Goal: Task Accomplishment & Management: Manage account settings

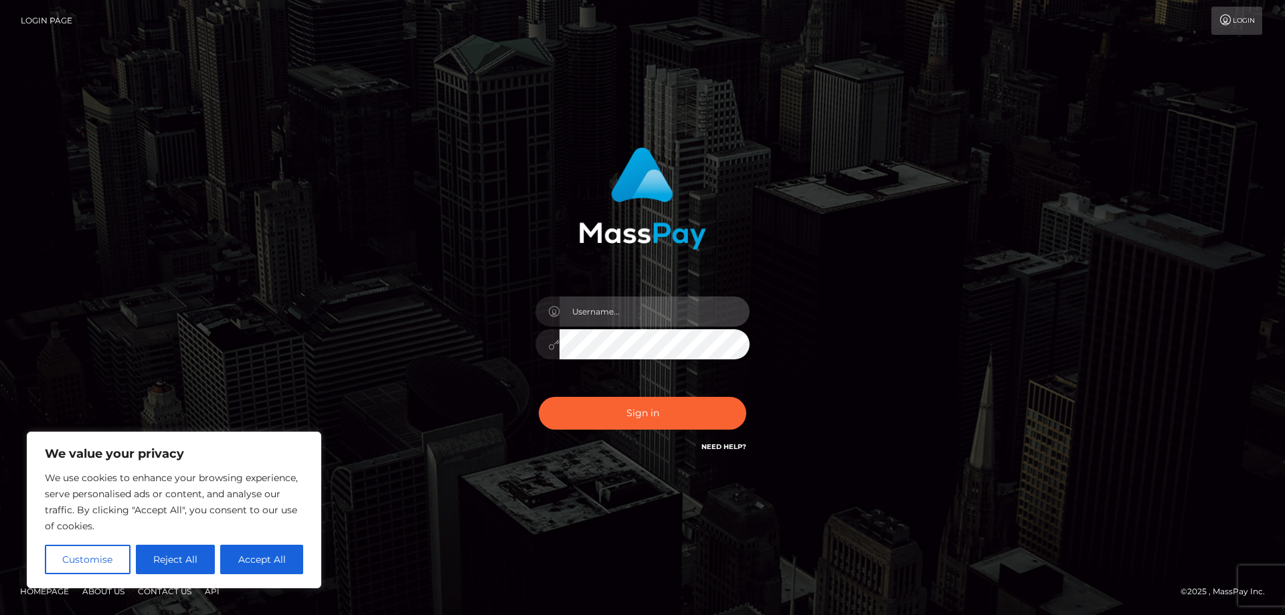
click at [588, 319] on input "text" at bounding box center [654, 311] width 190 height 30
paste input "APteam.medley"
type input "APteam.medley"
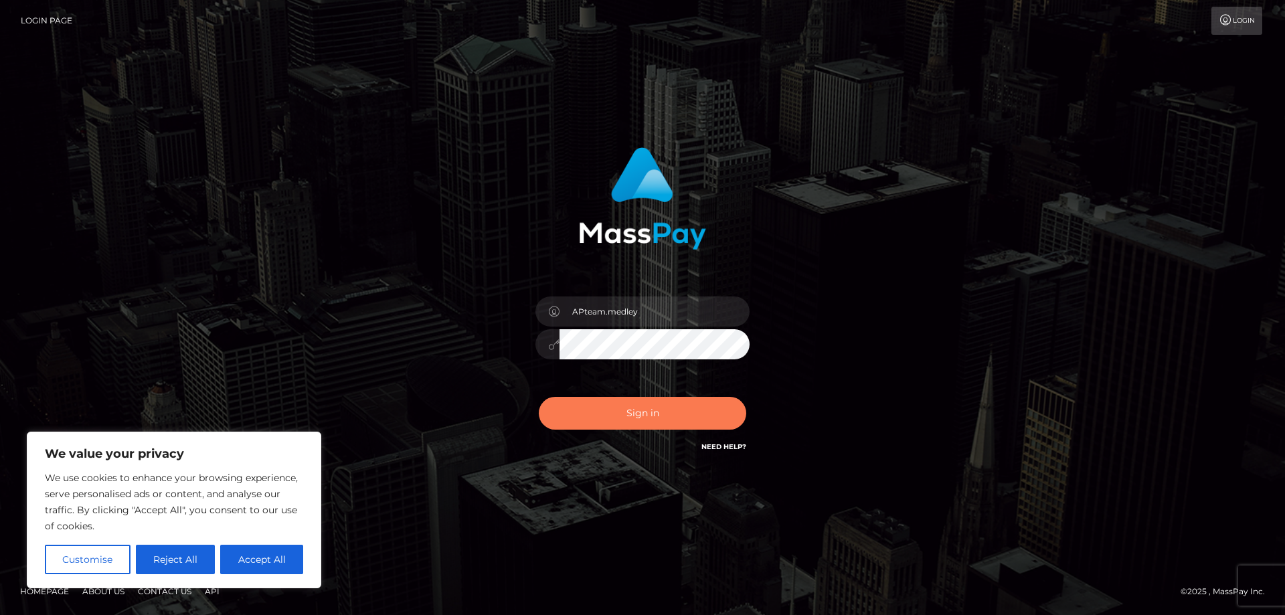
click at [663, 413] on button "Sign in" at bounding box center [642, 413] width 207 height 33
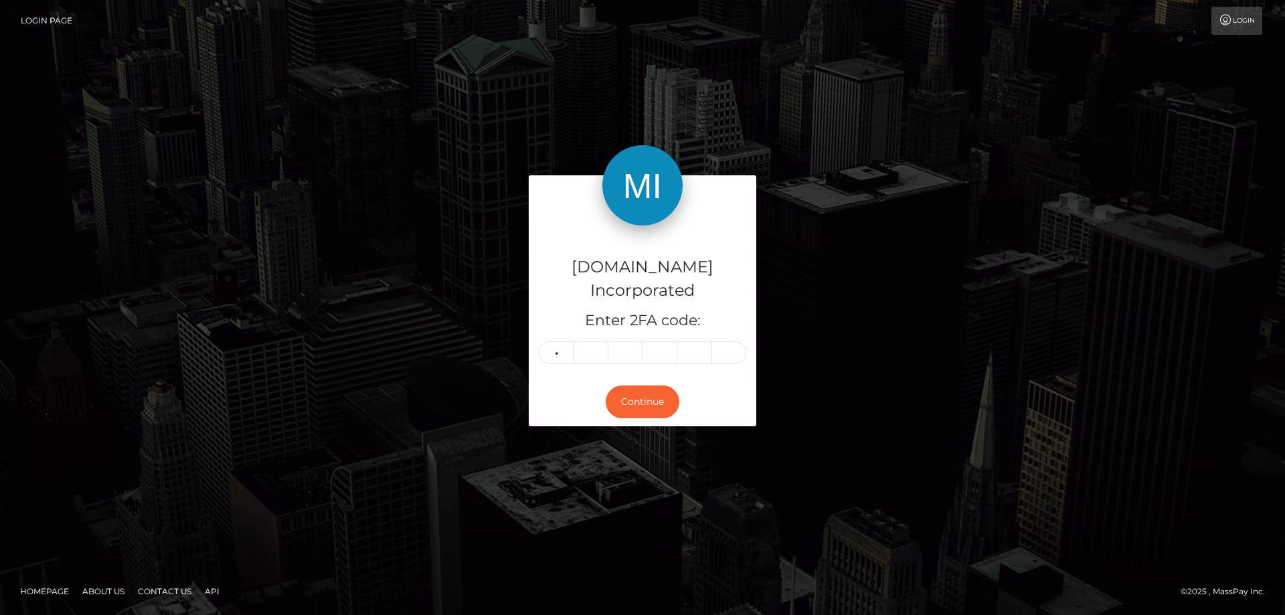
type input "1"
type input "9"
type input "6"
type input "1"
type input "7"
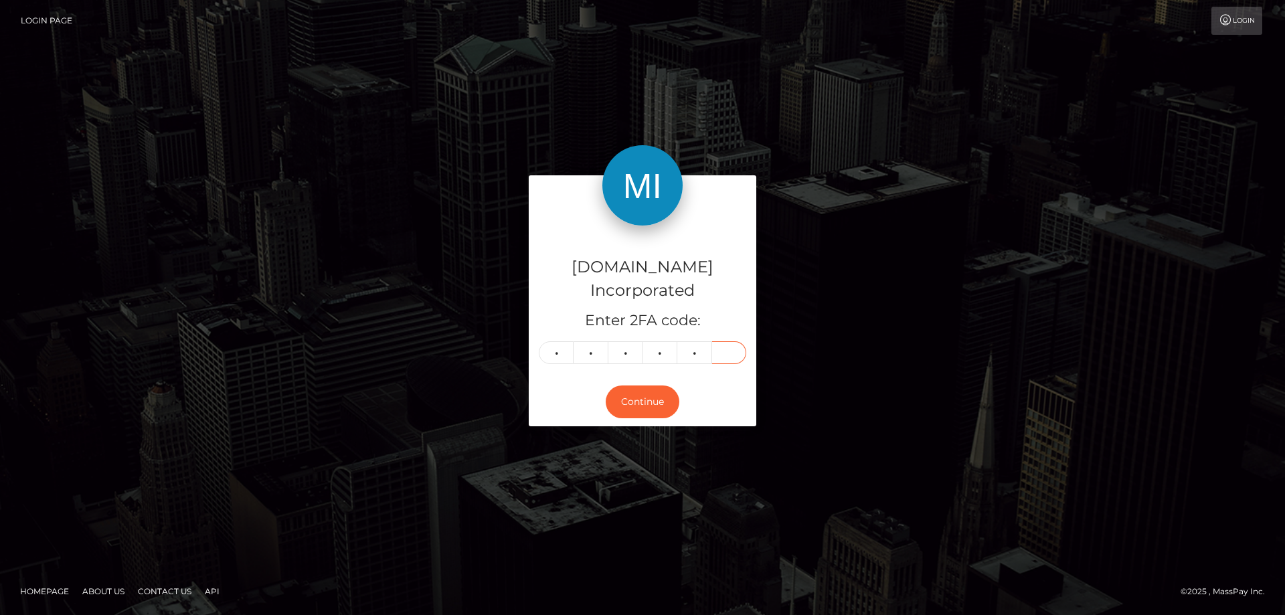
type input "6"
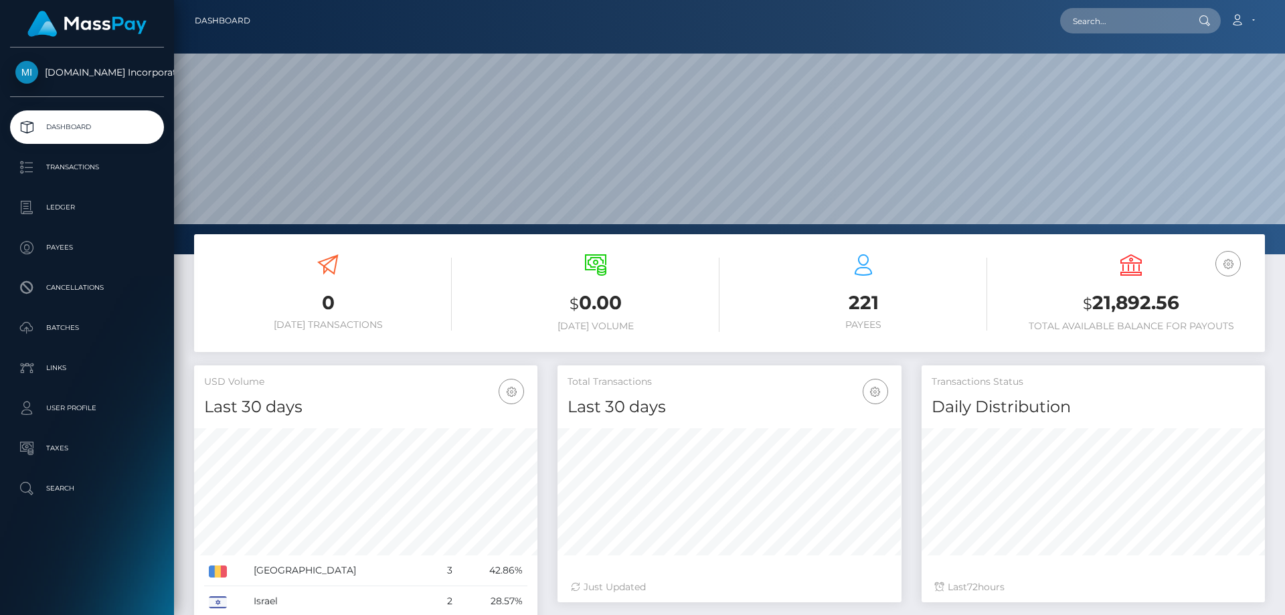
scroll to position [238, 344]
click at [56, 205] on p "Ledger" at bounding box center [86, 207] width 143 height 20
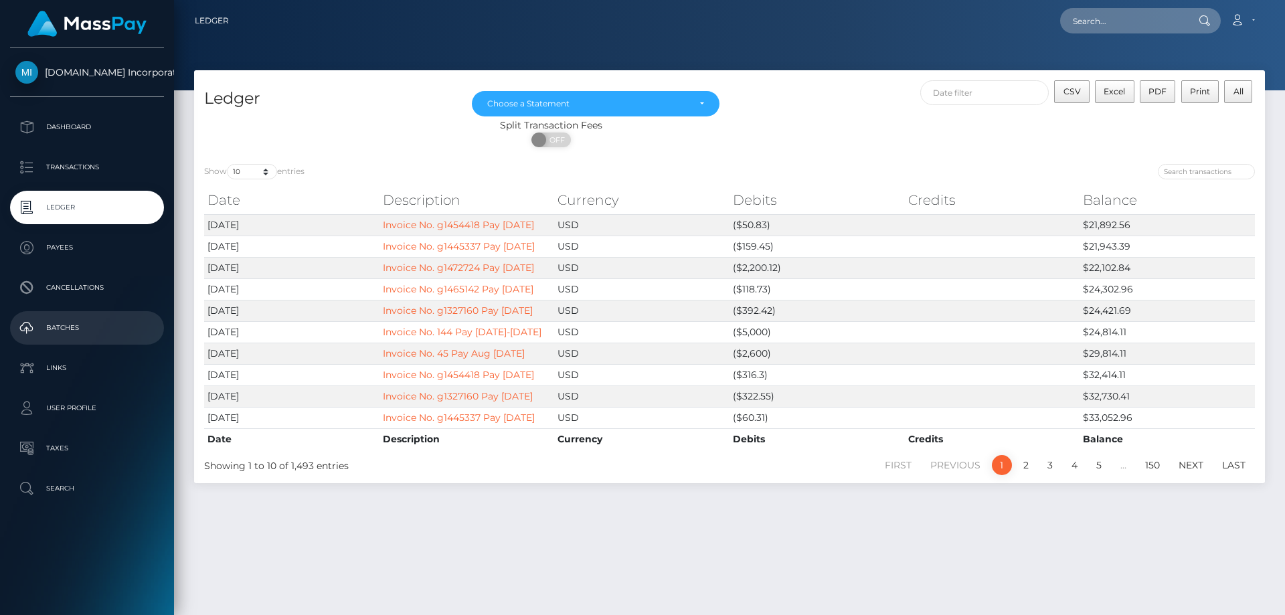
click at [59, 327] on p "Batches" at bounding box center [86, 328] width 143 height 20
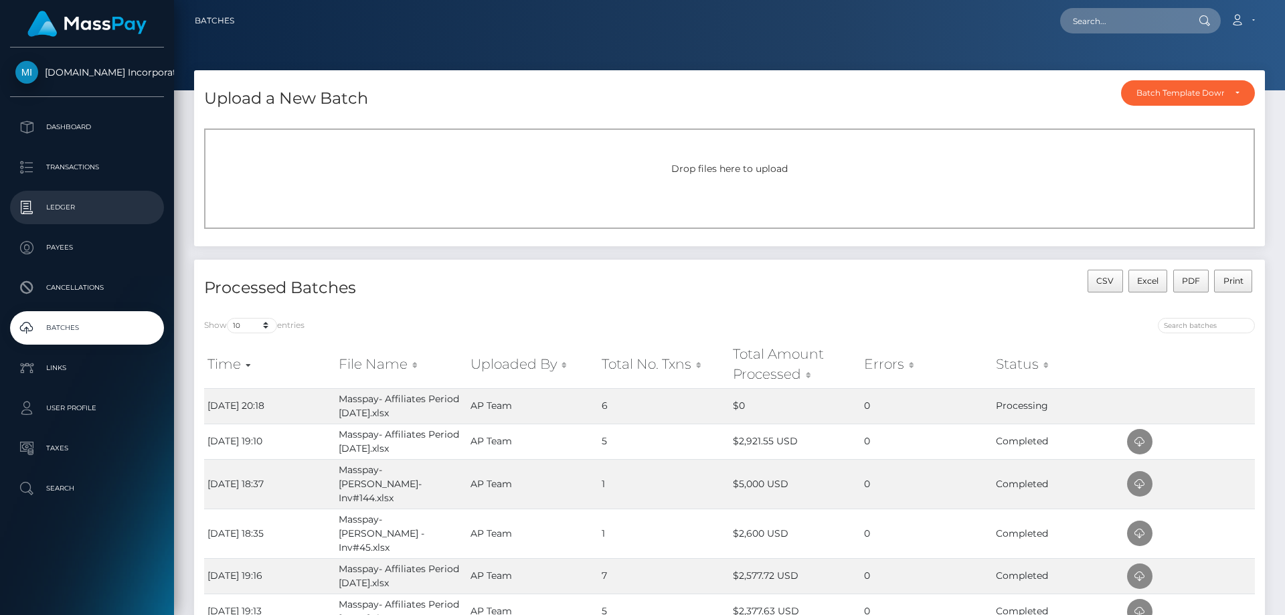
click at [52, 203] on p "Ledger" at bounding box center [86, 207] width 143 height 20
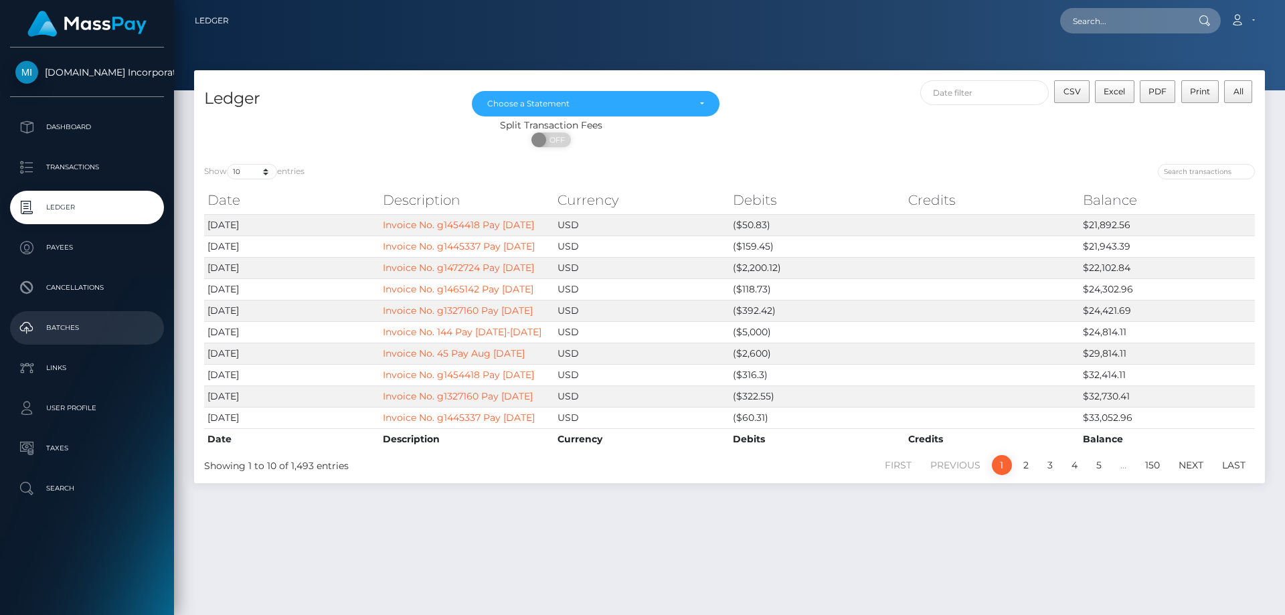
click at [64, 328] on p "Batches" at bounding box center [86, 328] width 143 height 20
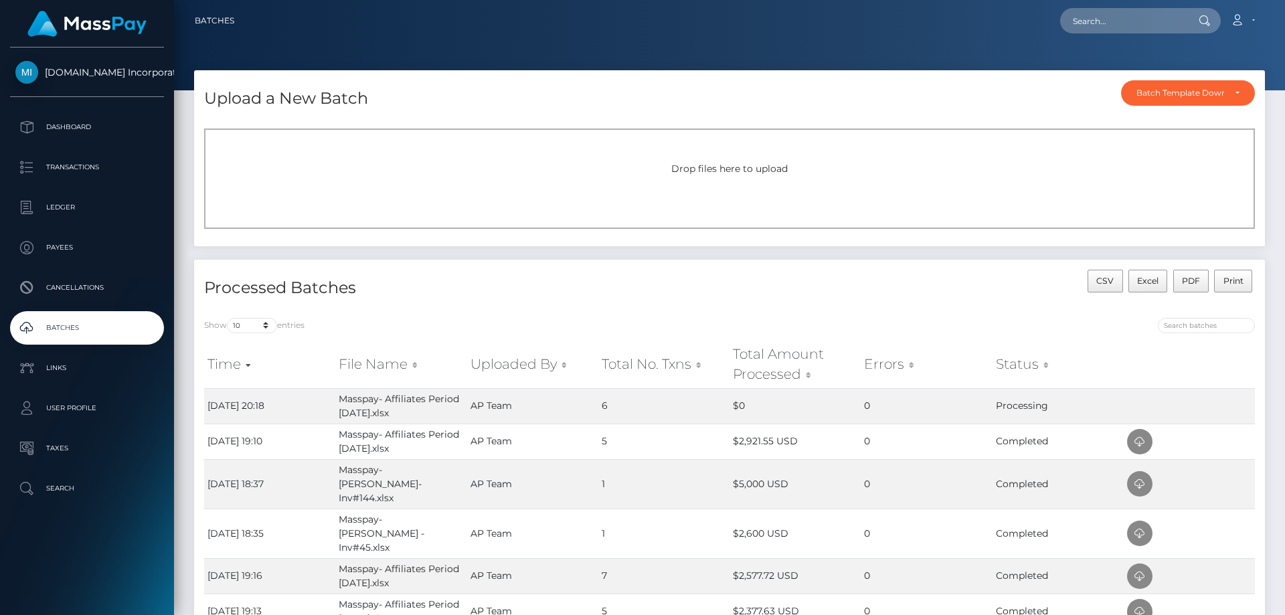
click at [82, 327] on p "Batches" at bounding box center [86, 328] width 143 height 20
click at [46, 197] on link "Ledger" at bounding box center [87, 207] width 154 height 33
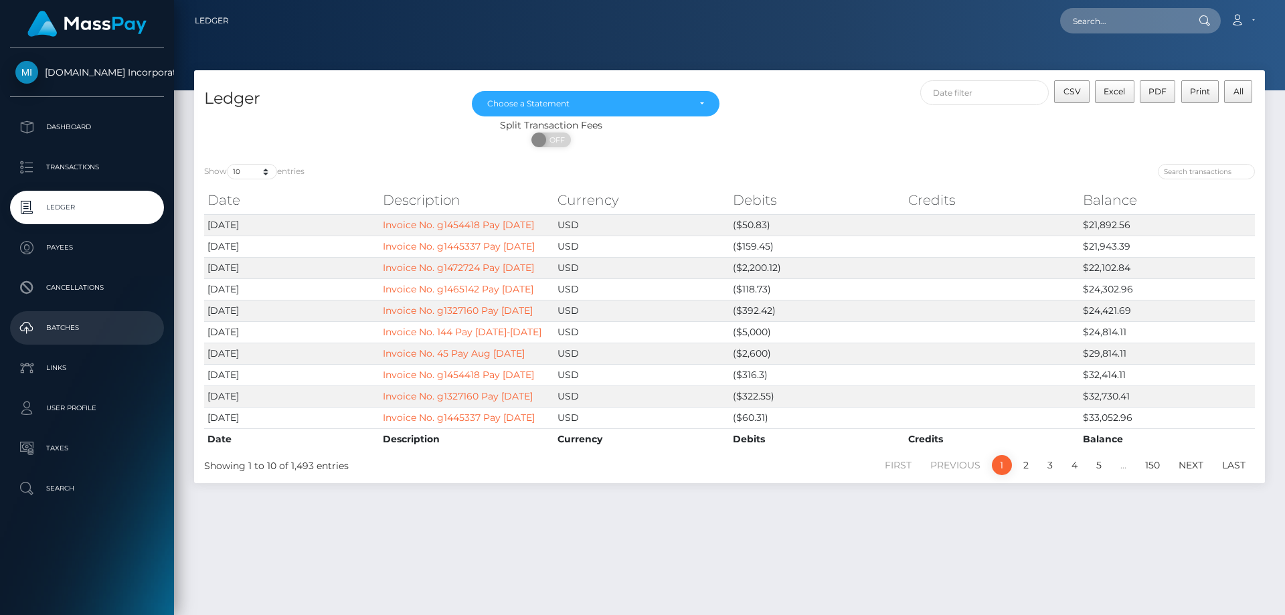
click at [63, 328] on p "Batches" at bounding box center [86, 328] width 143 height 20
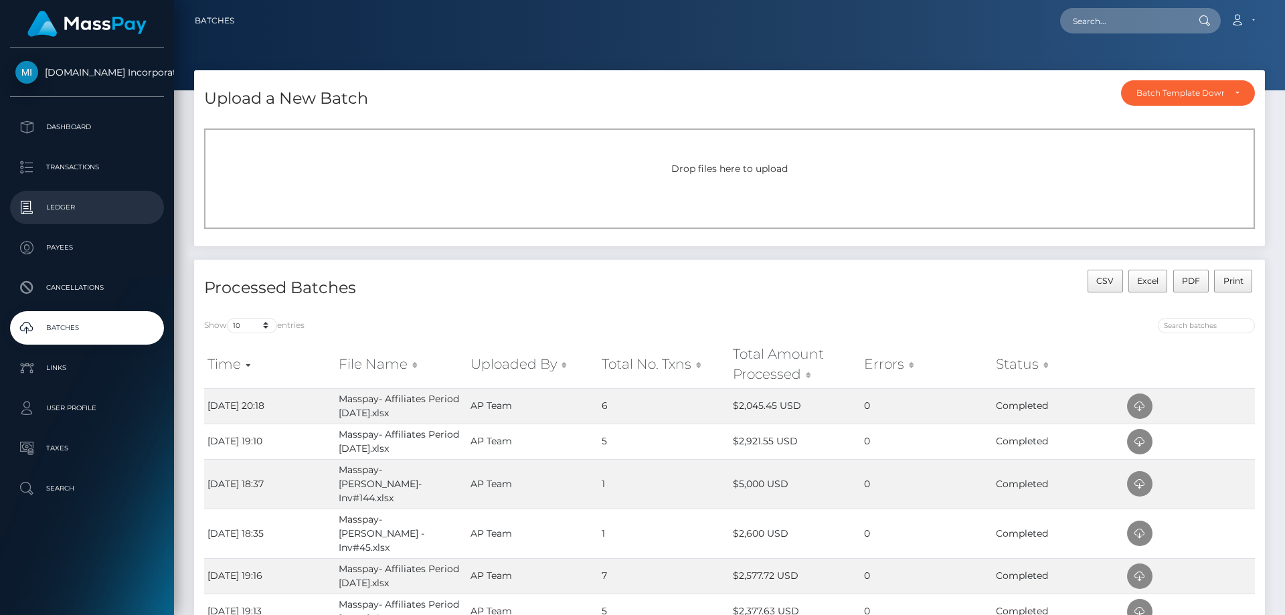
click at [72, 203] on p "Ledger" at bounding box center [86, 207] width 143 height 20
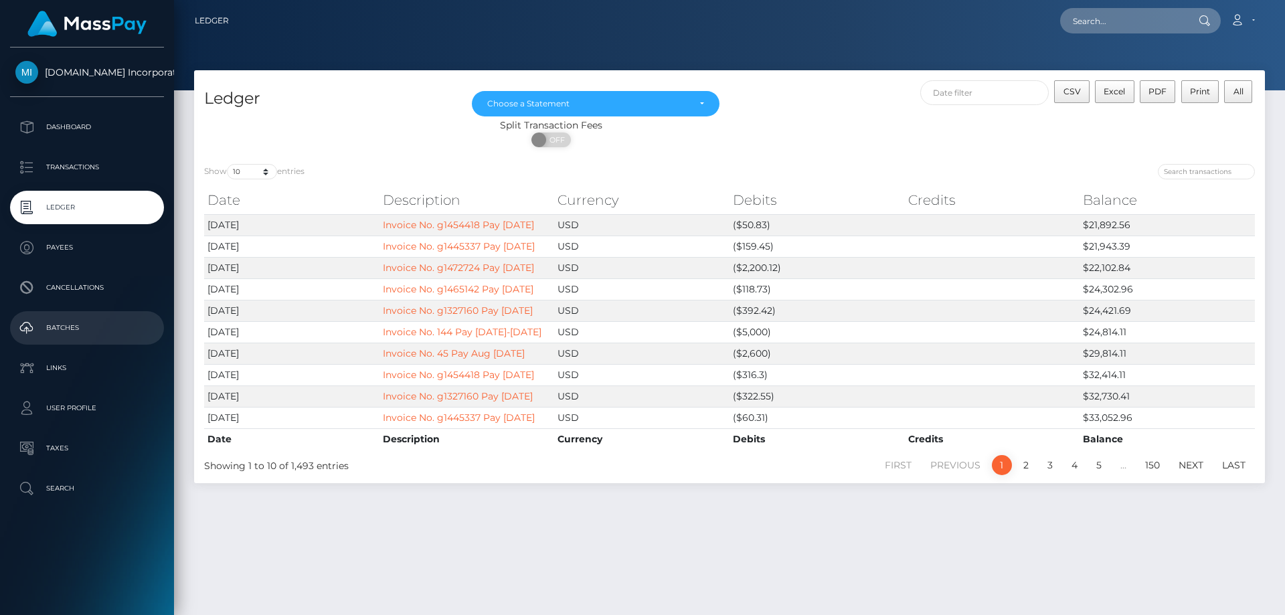
click at [60, 322] on p "Batches" at bounding box center [86, 328] width 143 height 20
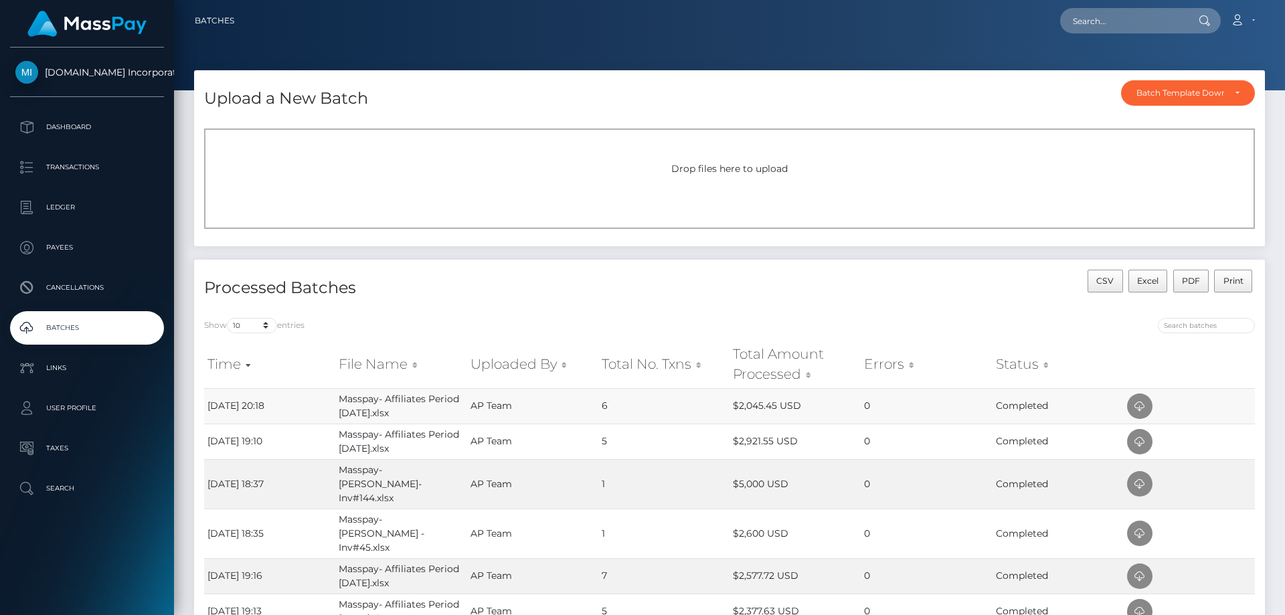
click at [634, 414] on td "6" at bounding box center [663, 405] width 131 height 35
click at [64, 240] on p "Payees" at bounding box center [86, 248] width 143 height 20
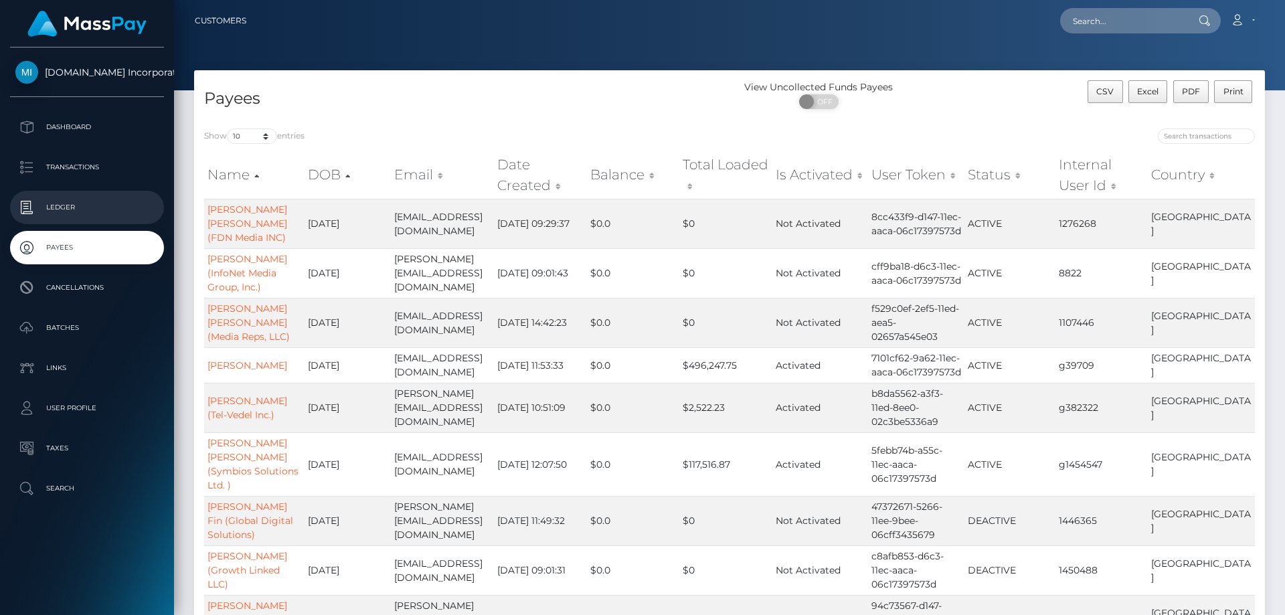
click at [64, 204] on p "Ledger" at bounding box center [86, 207] width 143 height 20
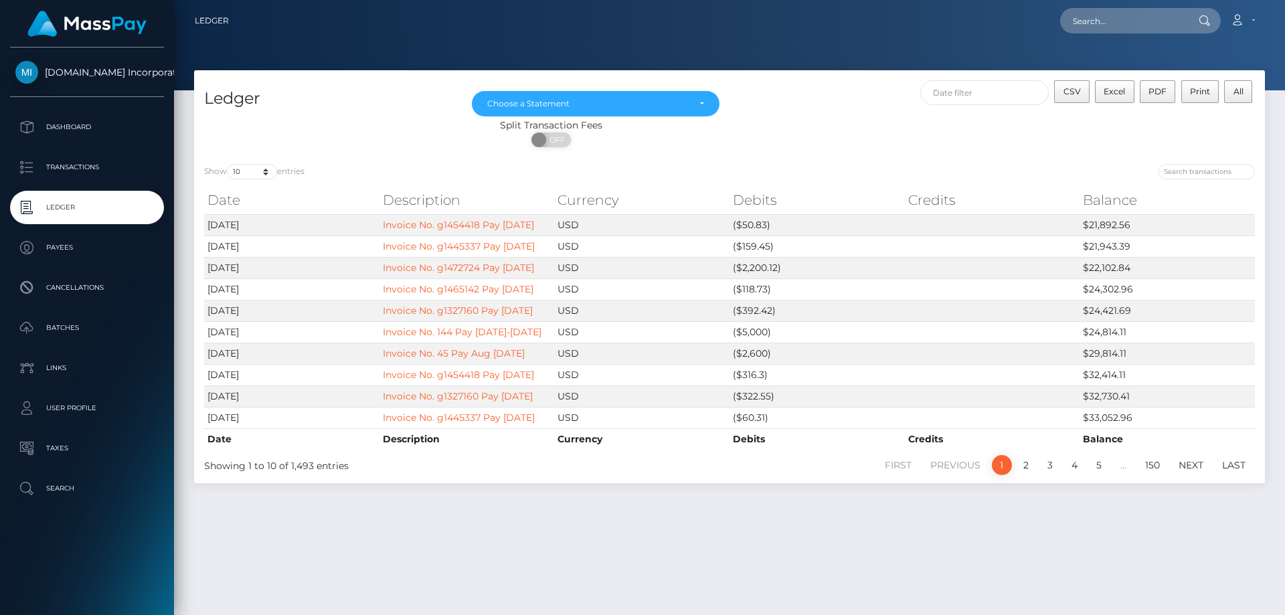
click at [64, 204] on p "Ledger" at bounding box center [86, 207] width 143 height 20
click at [73, 209] on p "Ledger" at bounding box center [86, 207] width 143 height 20
click at [78, 207] on p "Ledger" at bounding box center [86, 207] width 143 height 20
click at [56, 327] on p "Batches" at bounding box center [86, 328] width 143 height 20
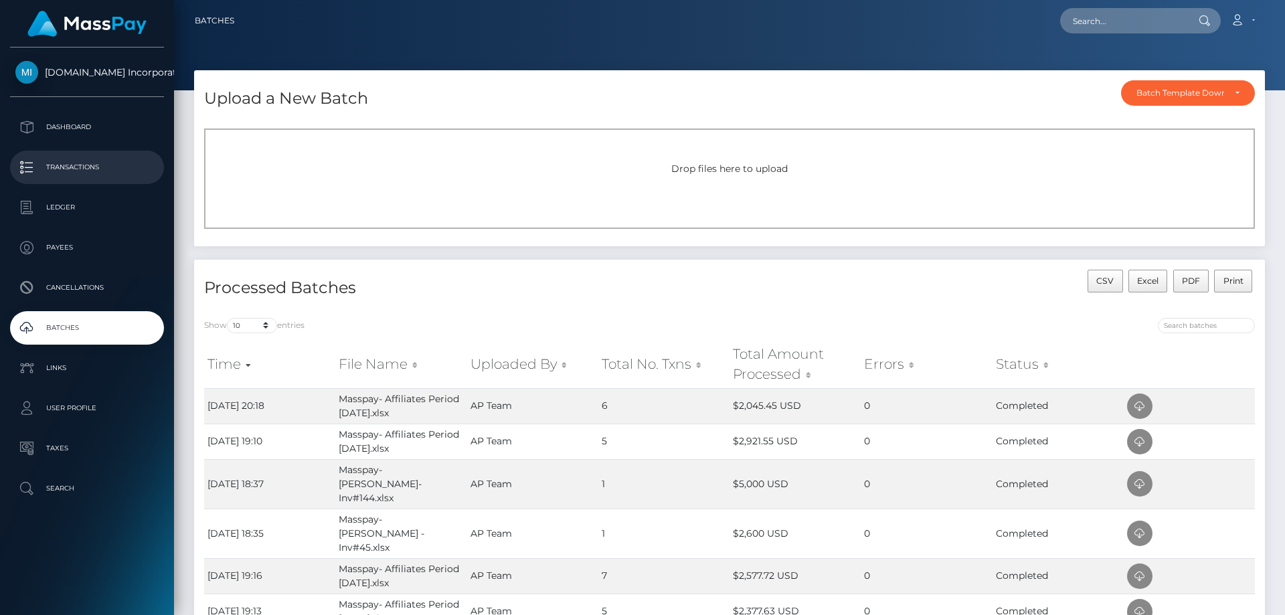
click at [58, 167] on p "Transactions" at bounding box center [86, 167] width 143 height 20
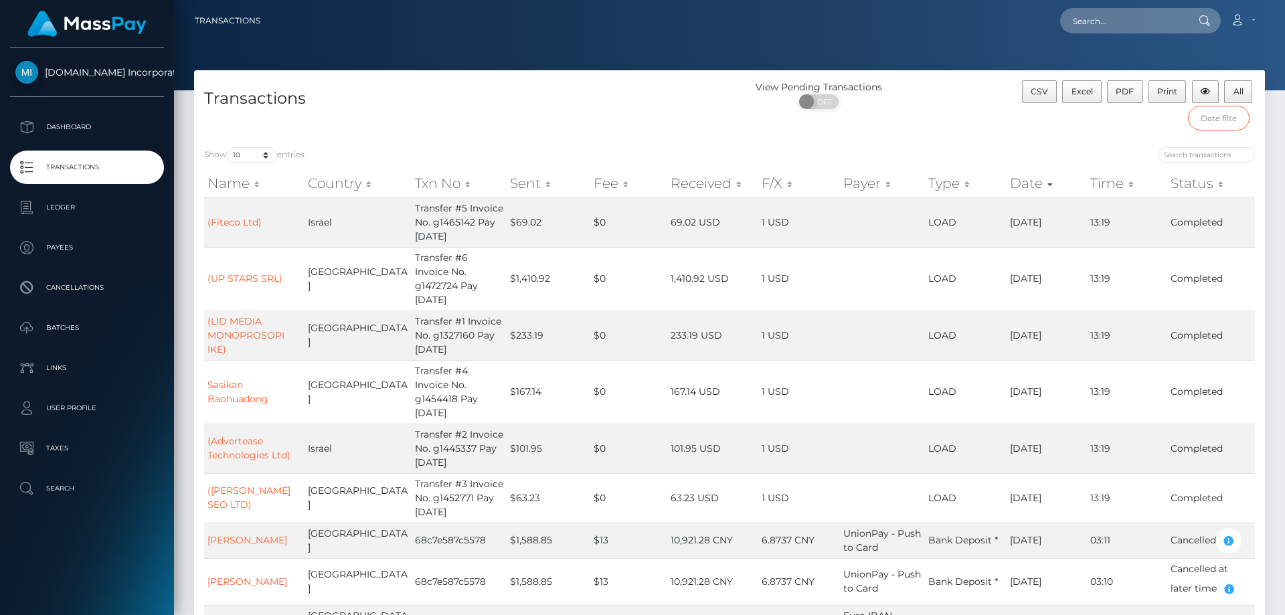
click at [1215, 119] on input "text" at bounding box center [1219, 118] width 62 height 25
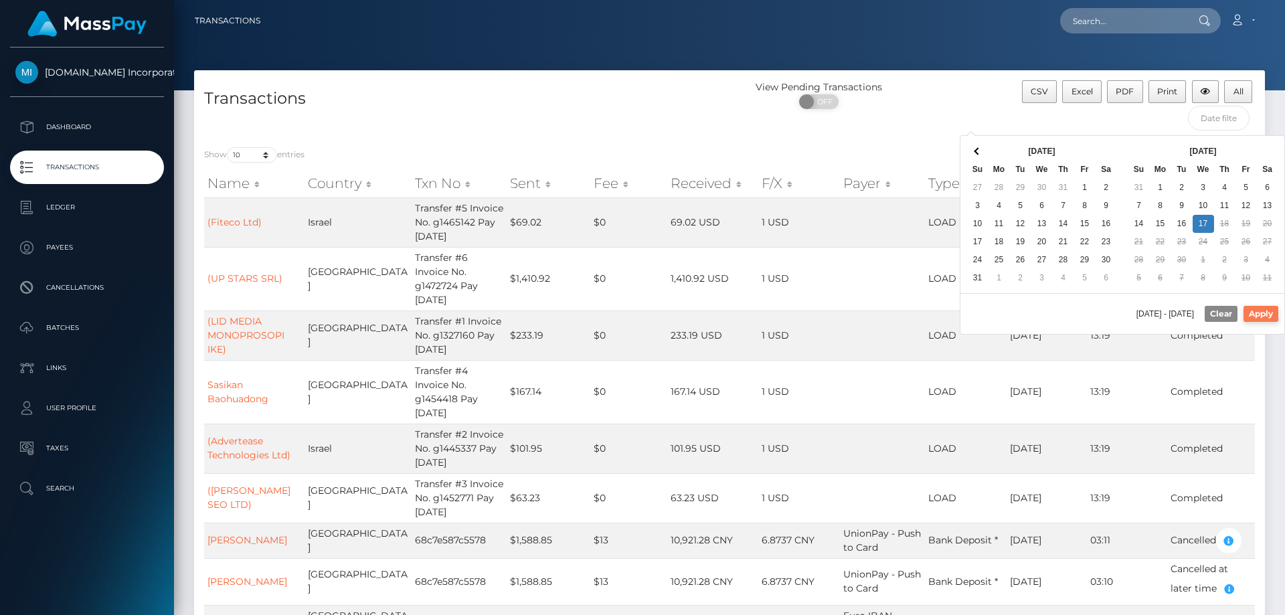
click at [1261, 310] on button "Apply" at bounding box center [1260, 314] width 35 height 16
type input "[DATE] - [DATE]"
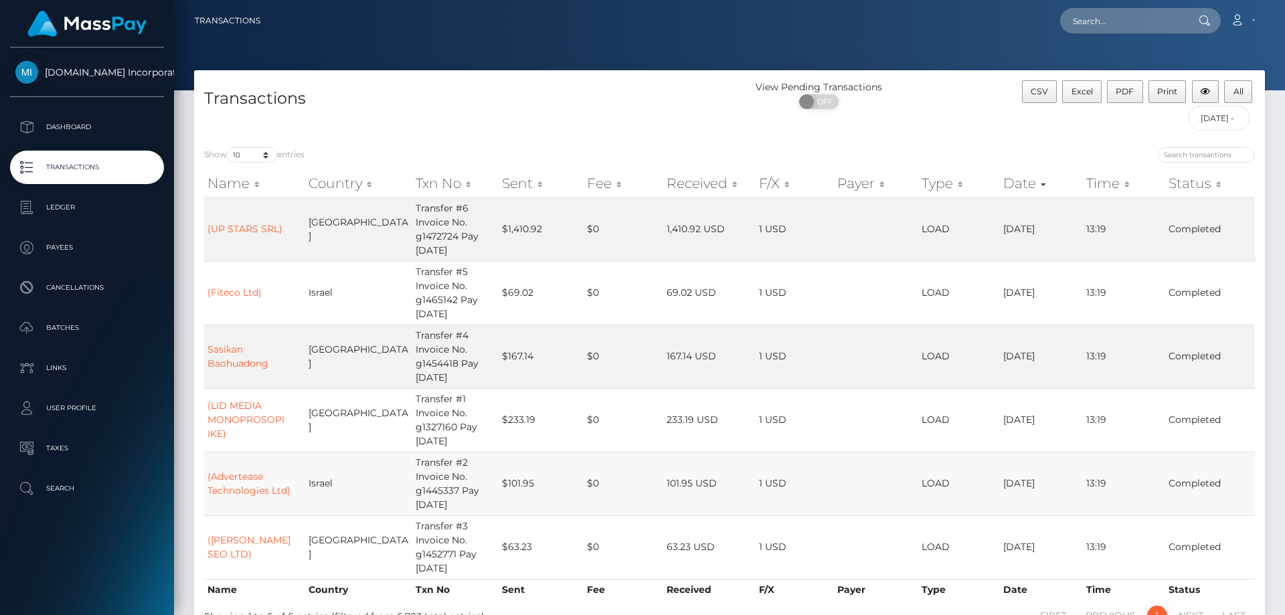
scroll to position [67, 0]
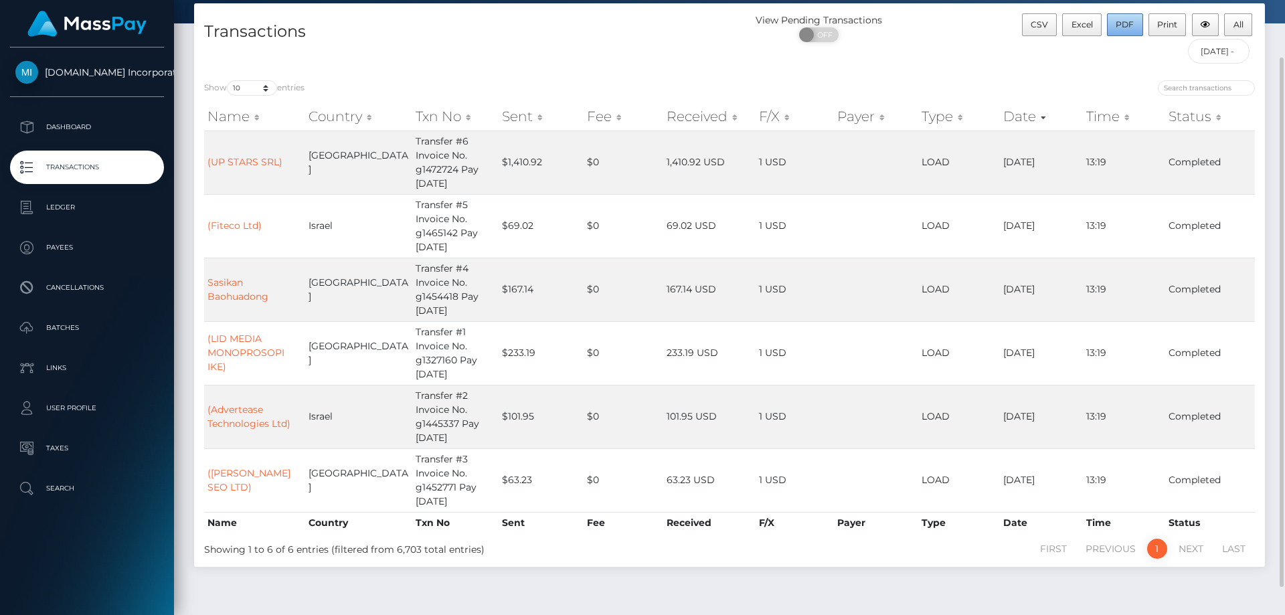
click at [1130, 27] on span "PDF" at bounding box center [1125, 24] width 18 height 10
click at [86, 170] on p "Transactions" at bounding box center [86, 167] width 143 height 20
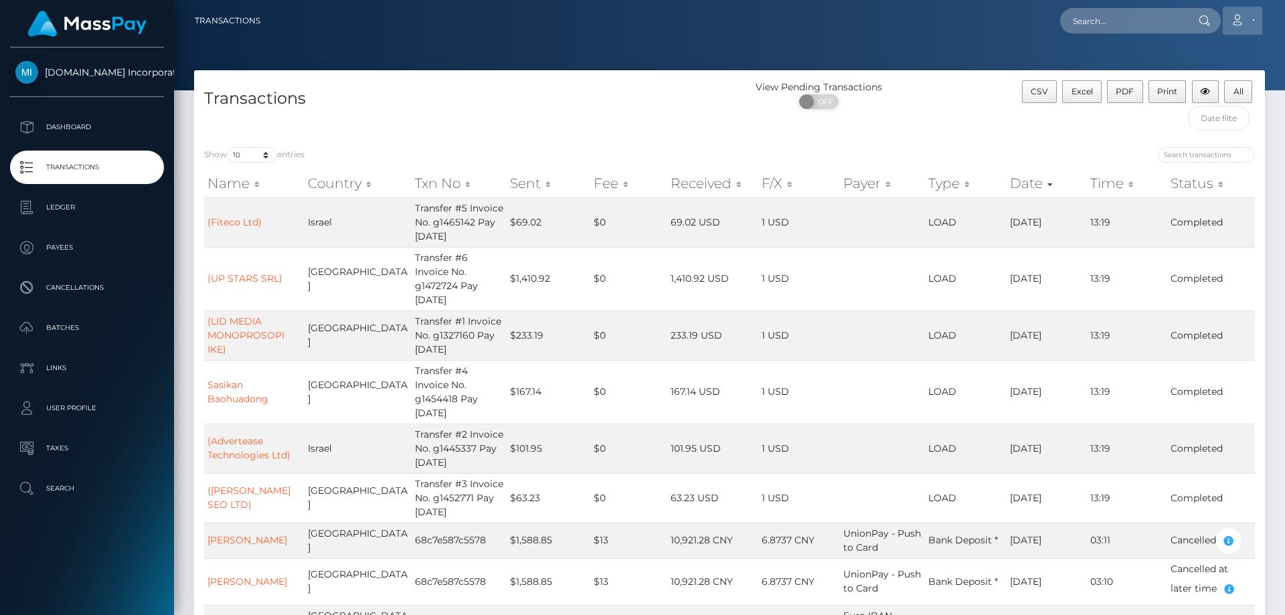
click at [1257, 15] on link "Account" at bounding box center [1242, 21] width 39 height 28
click at [1188, 84] on link "Logout" at bounding box center [1210, 86] width 107 height 25
